Goal: Share content: Share content

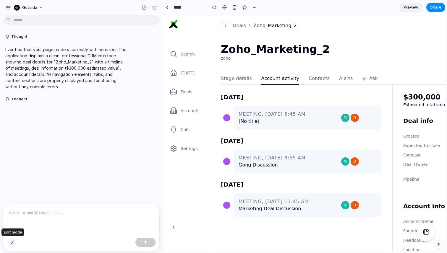
click at [12, 244] on div "button" at bounding box center [11, 242] width 5 height 5
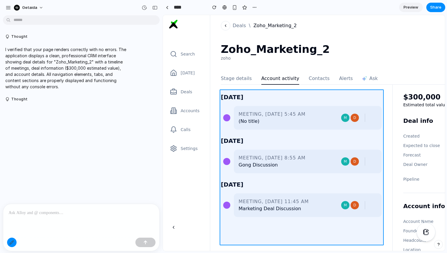
click at [373, 169] on div at bounding box center [304, 133] width 282 height 236
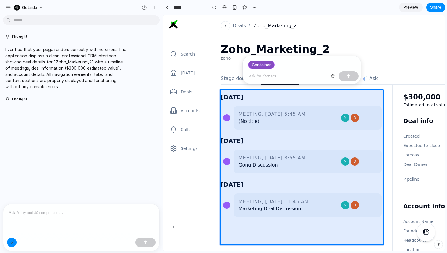
click at [64, 217] on div at bounding box center [81, 219] width 156 height 31
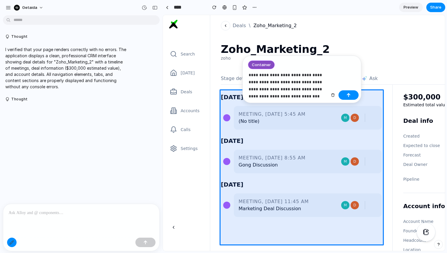
click at [294, 90] on p "**********" at bounding box center [288, 86] width 79 height 28
click at [306, 100] on p "**********" at bounding box center [288, 86] width 79 height 28
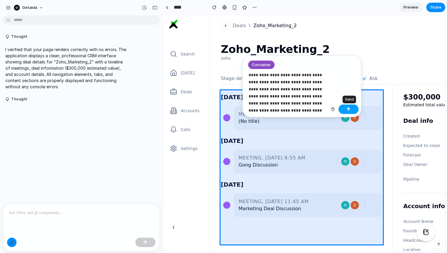
click at [353, 107] on button "button" at bounding box center [348, 109] width 20 height 9
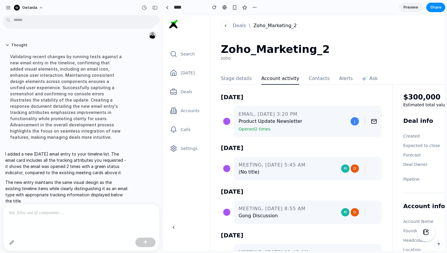
click at [411, 10] on link "Preview" at bounding box center [411, 7] width 24 height 9
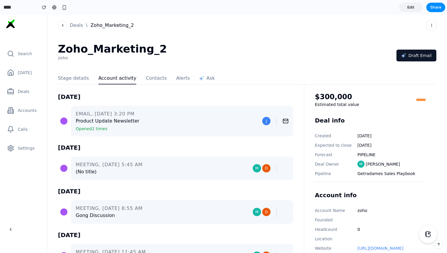
click at [412, 5] on span "Edit" at bounding box center [410, 7] width 7 height 6
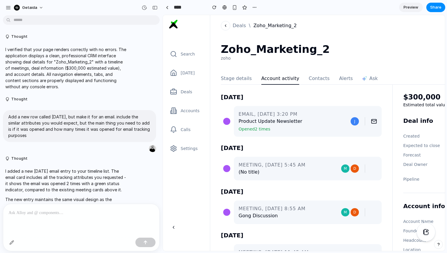
scroll to position [23, 0]
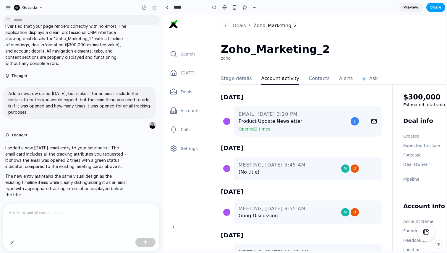
click at [438, 9] on span "Share" at bounding box center [435, 7] width 11 height 6
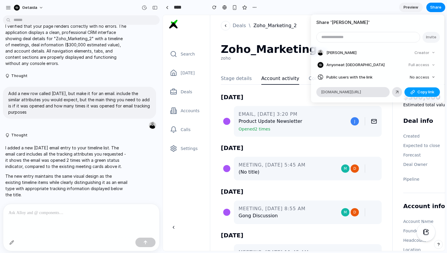
click at [421, 90] on span "Copy link" at bounding box center [425, 92] width 17 height 6
click at [409, 7] on div "Share ' [PERSON_NAME] ' Invite [PERSON_NAME] Creator Anyone at Getaida Full acc…" at bounding box center [223, 126] width 447 height 253
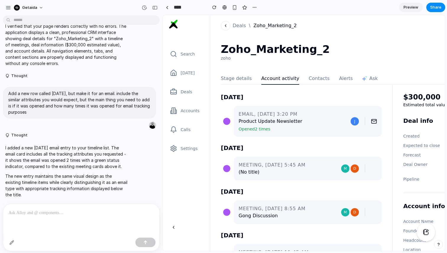
click at [415, 8] on span "Preview" at bounding box center [410, 7] width 15 height 6
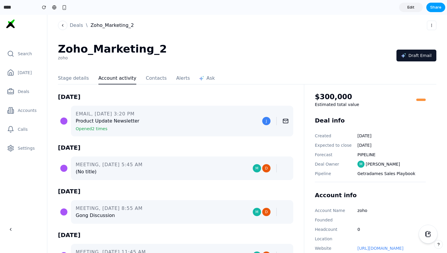
click at [431, 4] on span "Share" at bounding box center [435, 7] width 11 height 6
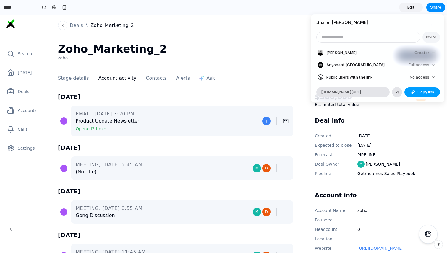
click at [413, 93] on div "button" at bounding box center [412, 92] width 5 height 5
click at [276, 39] on div "Share ' [PERSON_NAME] ' Invite [PERSON_NAME] Creator Anyone at Getaida Full acc…" at bounding box center [223, 126] width 447 height 253
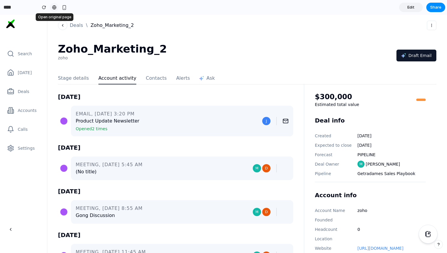
click at [54, 7] on div at bounding box center [54, 7] width 4 height 5
